Goal: Transaction & Acquisition: Purchase product/service

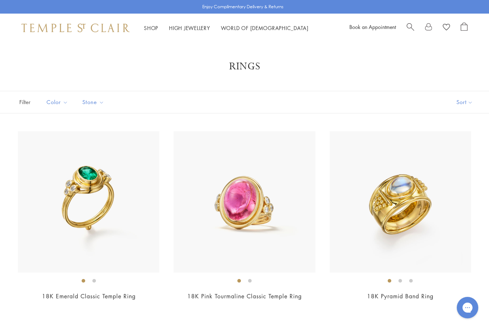
click at [152, 25] on link "Shop Shop" at bounding box center [151, 27] width 14 height 7
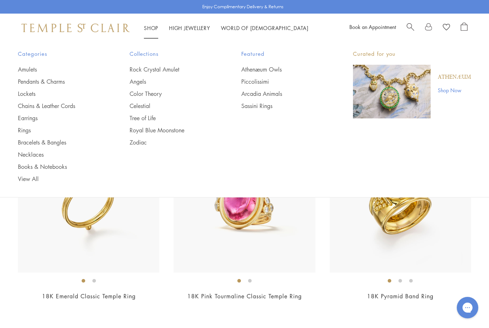
click at [31, 120] on link "Earrings" at bounding box center [59, 118] width 83 height 8
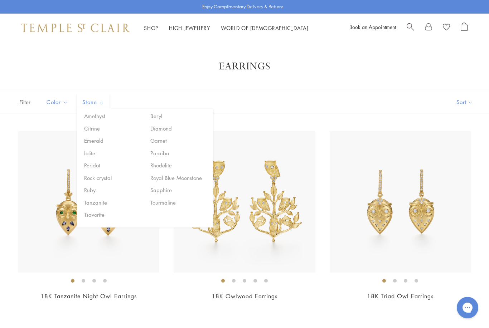
click at [468, 101] on button "Sort" at bounding box center [464, 102] width 49 height 22
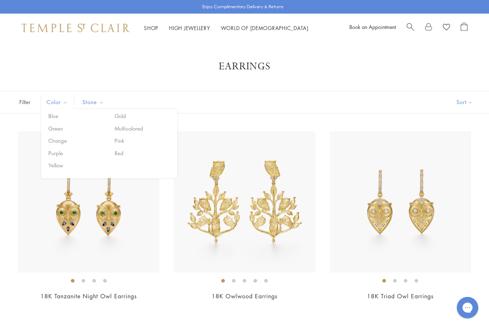
click at [140, 129] on button "Multicolored" at bounding box center [143, 128] width 61 height 8
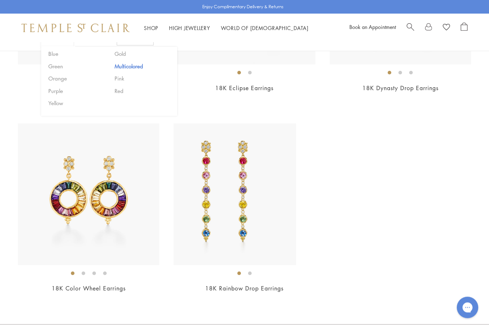
scroll to position [408, 0]
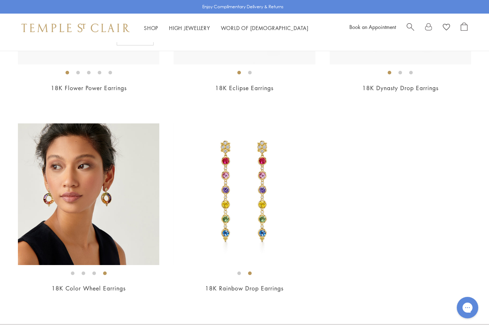
click at [130, 245] on img at bounding box center [88, 193] width 141 height 141
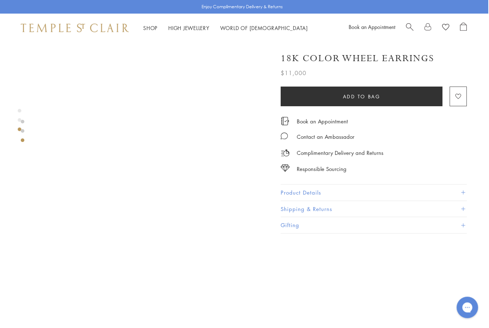
scroll to position [461, 1]
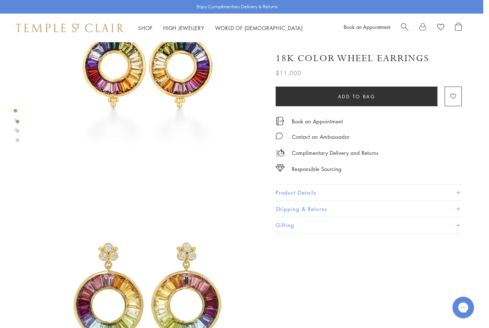
scroll to position [0, 1]
